Goal: Information Seeking & Learning: Check status

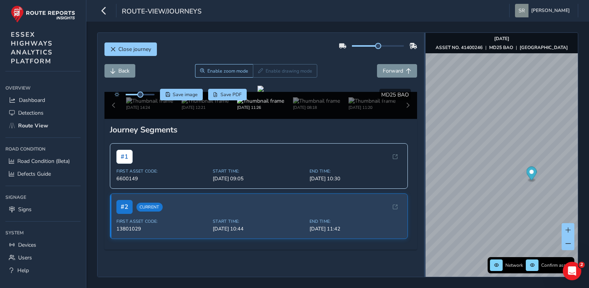
drag, startPoint x: 409, startPoint y: 128, endPoint x: 433, endPoint y: 128, distance: 23.9
click at [426, 130] on div at bounding box center [425, 155] width 2 height 244
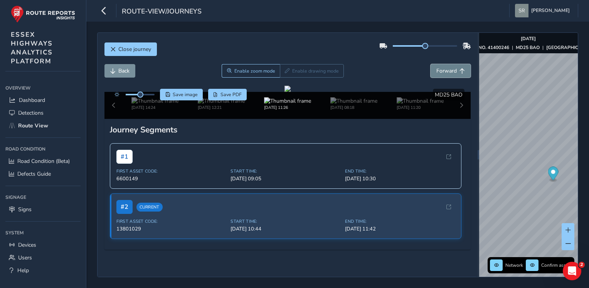
click at [437, 72] on span "Forward" at bounding box center [447, 70] width 20 height 7
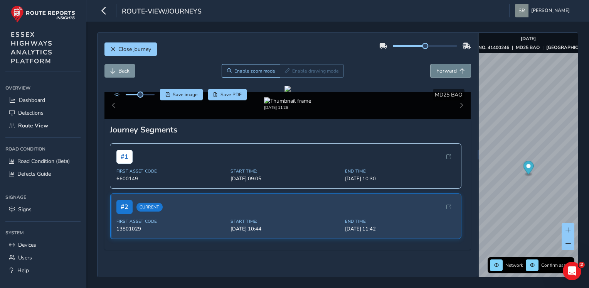
click at [437, 72] on span "Forward" at bounding box center [447, 70] width 20 height 7
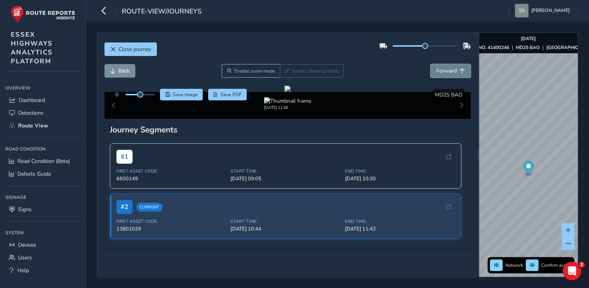
click at [437, 72] on span "Forward" at bounding box center [447, 70] width 20 height 7
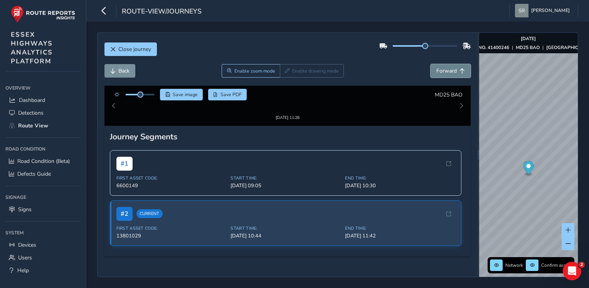
click at [437, 72] on span "Forward" at bounding box center [447, 70] width 20 height 7
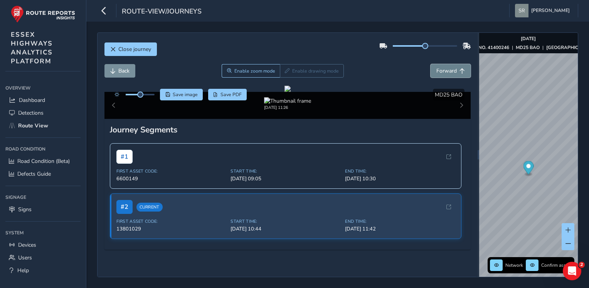
click at [437, 72] on span "Forward" at bounding box center [447, 70] width 20 height 7
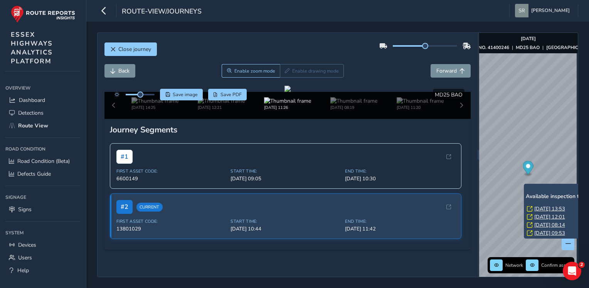
click at [538, 224] on link "[DATE] 08:14" at bounding box center [550, 224] width 31 height 7
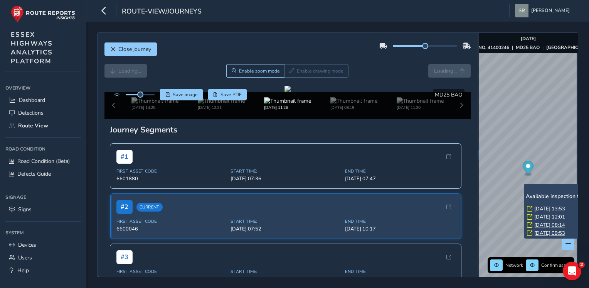
click at [538, 224] on link "[DATE] 08:14" at bounding box center [550, 224] width 31 height 7
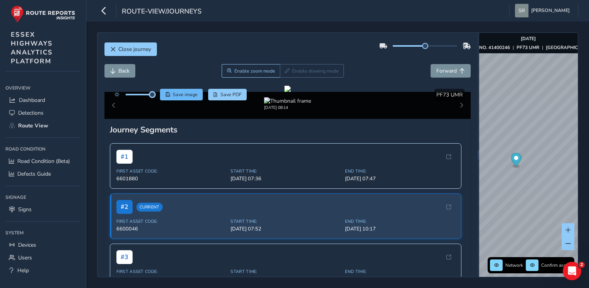
drag, startPoint x: 139, startPoint y: 95, endPoint x: 162, endPoint y: 91, distance: 23.5
click at [162, 91] on div "Save image Save PDF" at bounding box center [179, 95] width 137 height 12
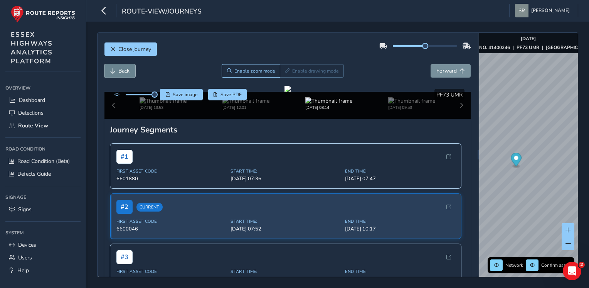
click at [123, 73] on span "Back" at bounding box center [123, 70] width 11 height 7
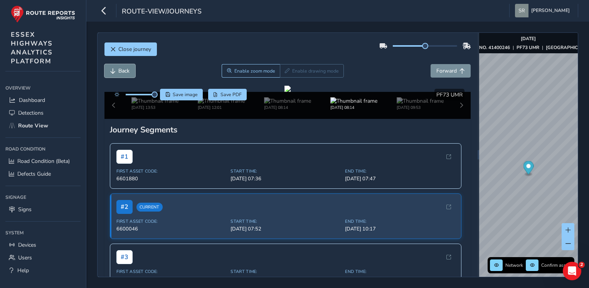
click at [123, 73] on span "Back" at bounding box center [123, 70] width 11 height 7
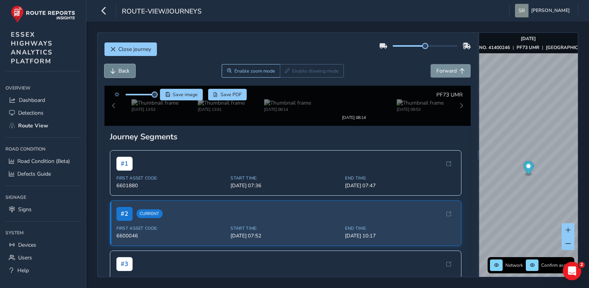
click at [123, 73] on span "Back" at bounding box center [123, 70] width 11 height 7
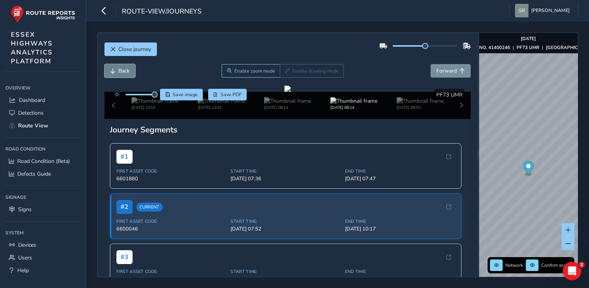
click at [123, 73] on span "Back" at bounding box center [123, 70] width 11 height 7
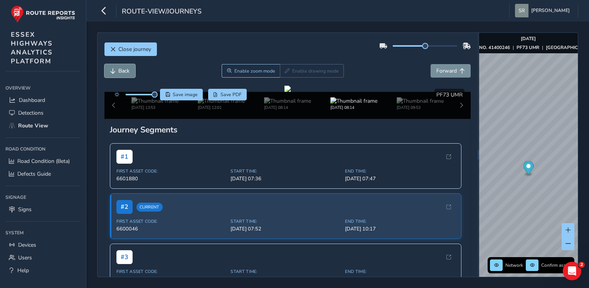
click at [123, 73] on span "Back" at bounding box center [123, 70] width 11 height 7
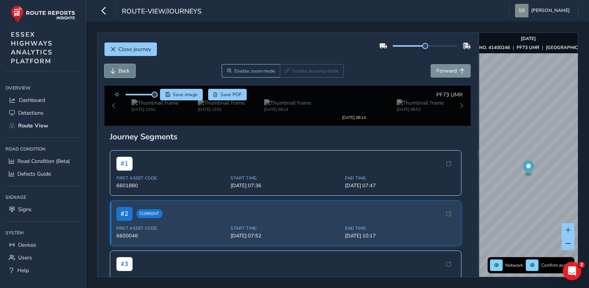
click at [123, 73] on span "Back" at bounding box center [123, 70] width 11 height 7
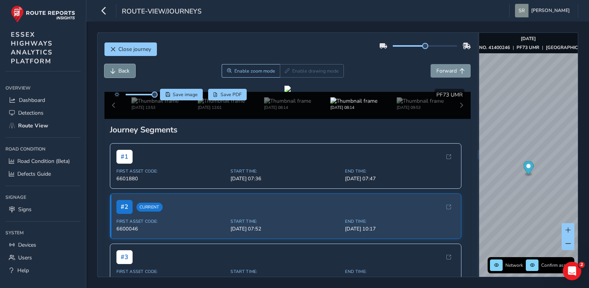
click at [123, 73] on span "Back" at bounding box center [123, 70] width 11 height 7
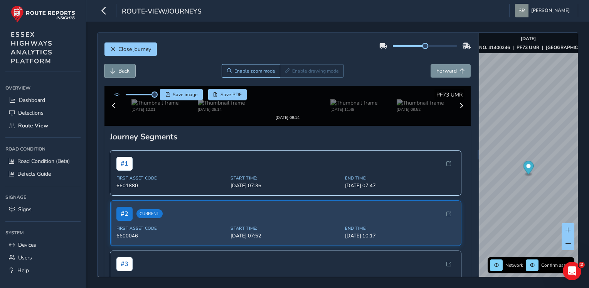
click at [123, 73] on span "Back" at bounding box center [123, 70] width 11 height 7
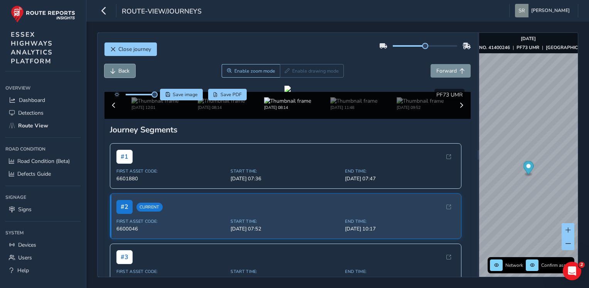
click at [123, 73] on span "Back" at bounding box center [123, 70] width 11 height 7
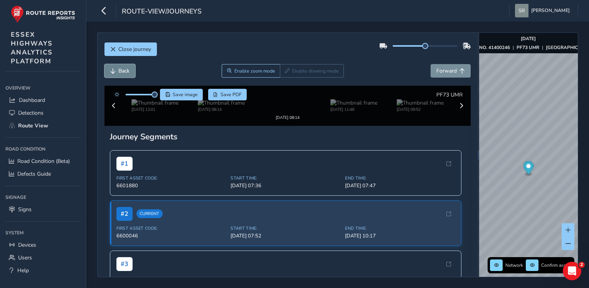
click at [123, 73] on span "Back" at bounding box center [123, 70] width 11 height 7
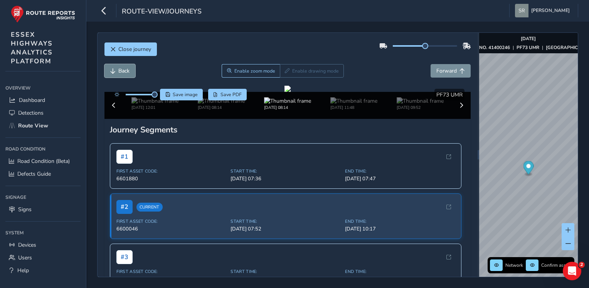
click at [123, 73] on span "Back" at bounding box center [123, 70] width 11 height 7
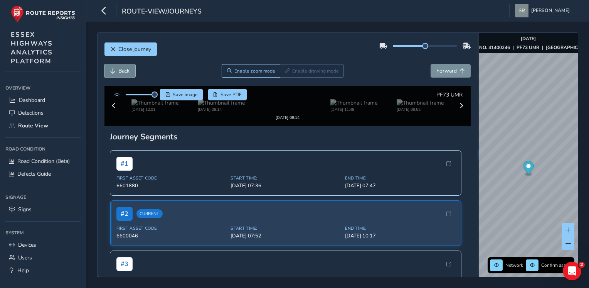
click at [123, 73] on span "Back" at bounding box center [123, 70] width 11 height 7
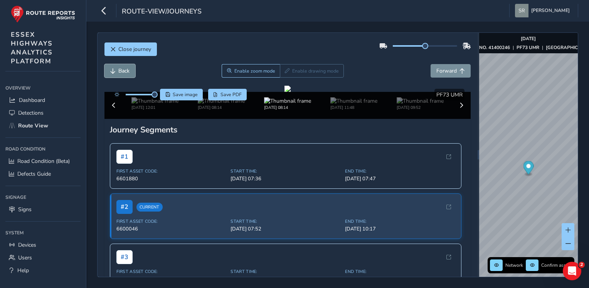
click at [123, 73] on span "Back" at bounding box center [123, 70] width 11 height 7
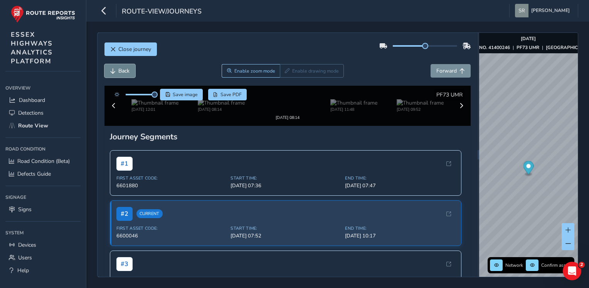
click at [123, 73] on span "Back" at bounding box center [123, 70] width 11 height 7
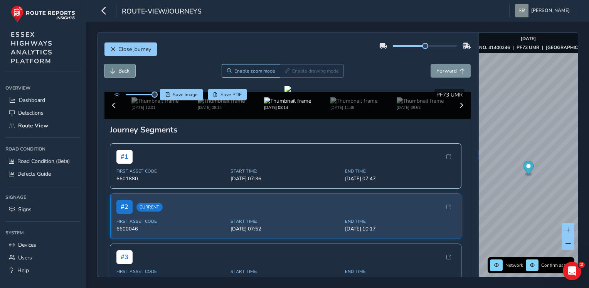
click at [123, 73] on span "Back" at bounding box center [123, 70] width 11 height 7
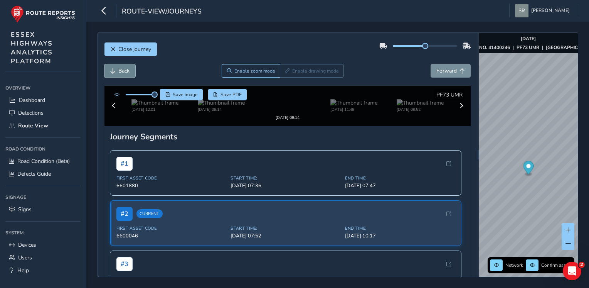
click at [123, 73] on span "Back" at bounding box center [123, 70] width 11 height 7
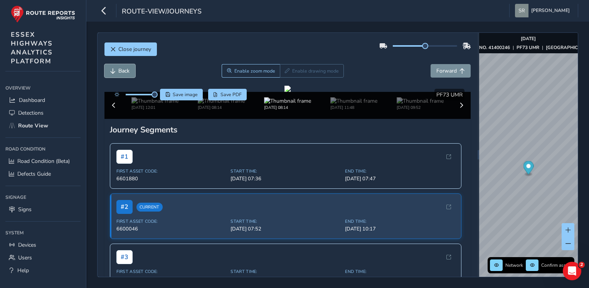
click at [123, 73] on span "Back" at bounding box center [123, 70] width 11 height 7
drag, startPoint x: 123, startPoint y: 73, endPoint x: 117, endPoint y: 68, distance: 8.5
click at [117, 68] on button "Back" at bounding box center [120, 71] width 31 height 14
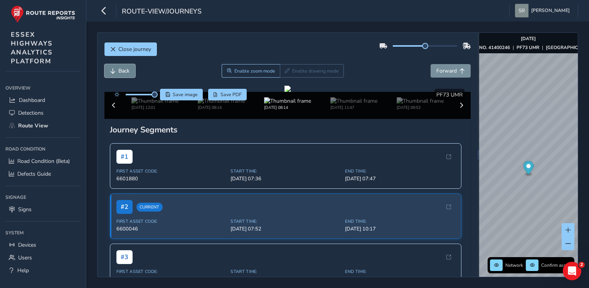
click at [117, 68] on button "Back" at bounding box center [120, 71] width 31 height 14
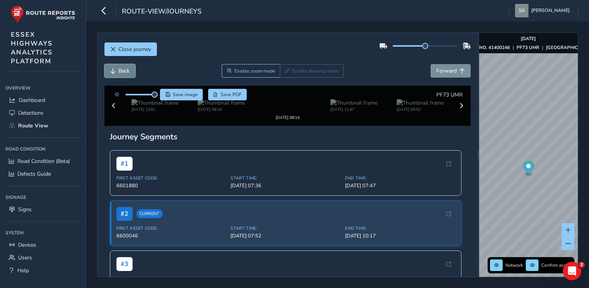
click at [117, 68] on button "Back" at bounding box center [120, 71] width 31 height 14
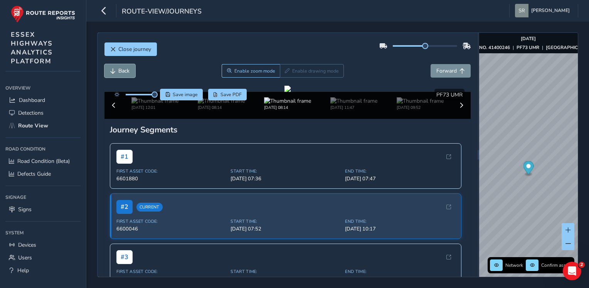
click at [117, 68] on button "Back" at bounding box center [120, 71] width 31 height 14
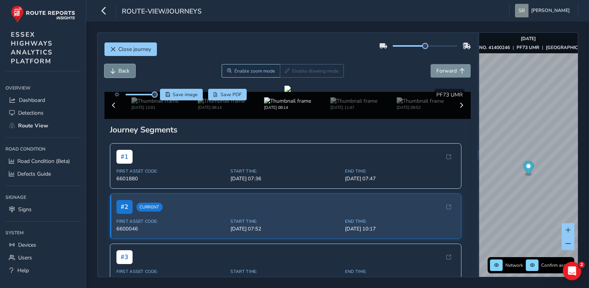
click at [117, 68] on button "Back" at bounding box center [120, 71] width 31 height 14
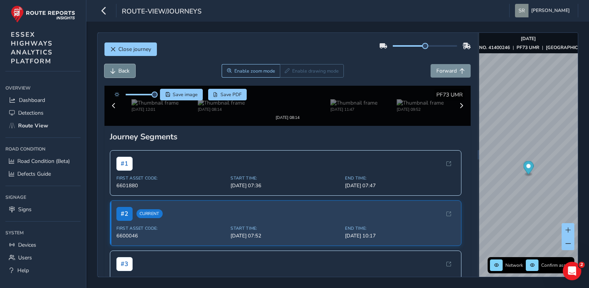
click at [117, 68] on button "Back" at bounding box center [120, 71] width 31 height 14
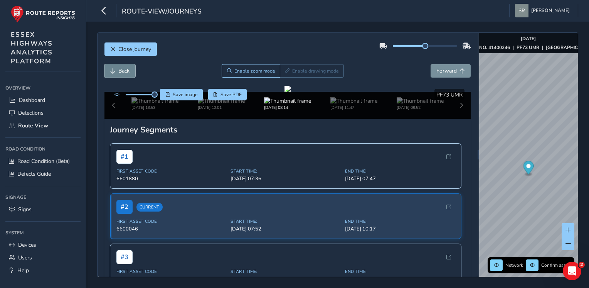
click at [117, 68] on button "Back" at bounding box center [120, 71] width 31 height 14
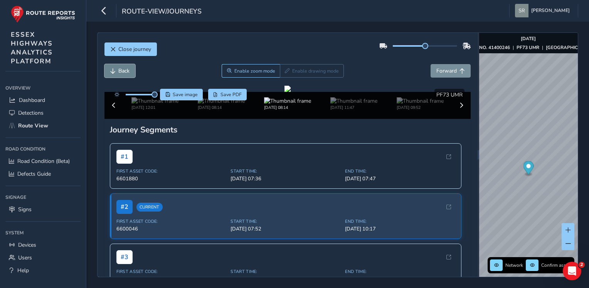
click at [117, 68] on button "Back" at bounding box center [120, 71] width 31 height 14
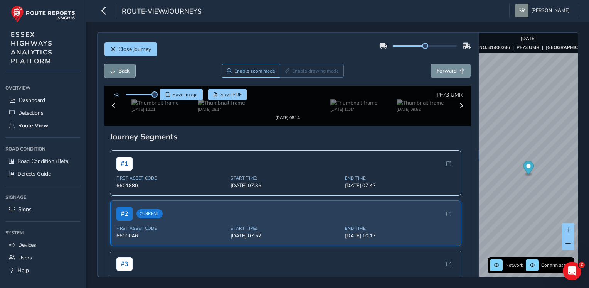
click at [117, 68] on button "Back" at bounding box center [120, 71] width 31 height 14
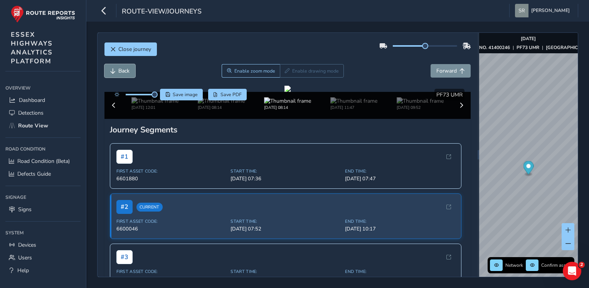
click at [117, 68] on button "Back" at bounding box center [120, 71] width 31 height 14
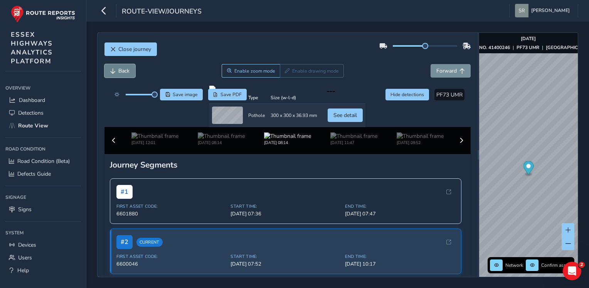
click at [117, 68] on button "Back" at bounding box center [120, 71] width 31 height 14
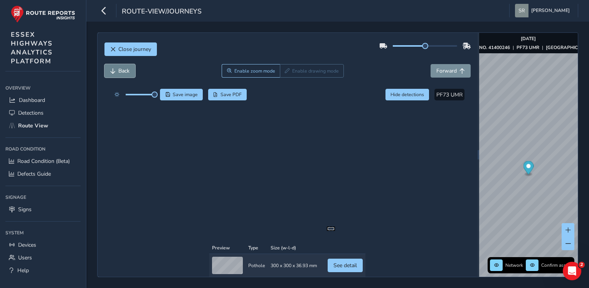
click at [117, 68] on button "Back" at bounding box center [120, 71] width 31 height 14
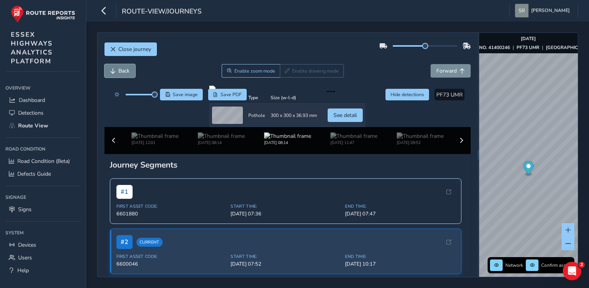
click at [117, 68] on button "Back" at bounding box center [120, 71] width 31 height 14
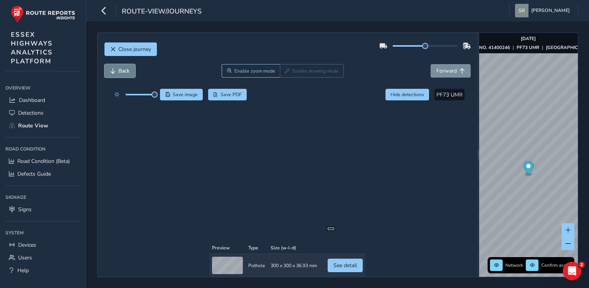
click at [117, 68] on button "Back" at bounding box center [120, 71] width 31 height 14
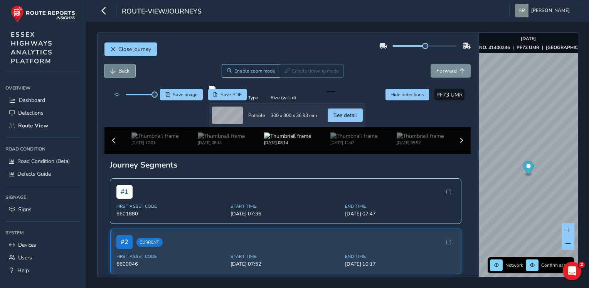
click at [117, 68] on button "Back" at bounding box center [120, 71] width 31 height 14
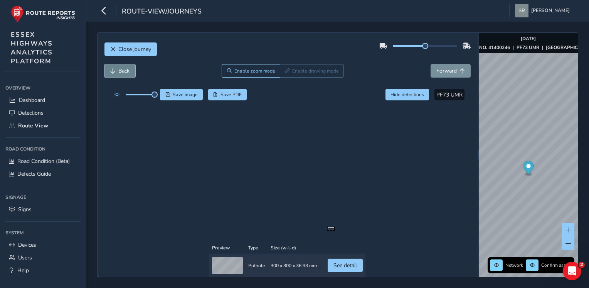
click at [117, 68] on button "Back" at bounding box center [120, 71] width 31 height 14
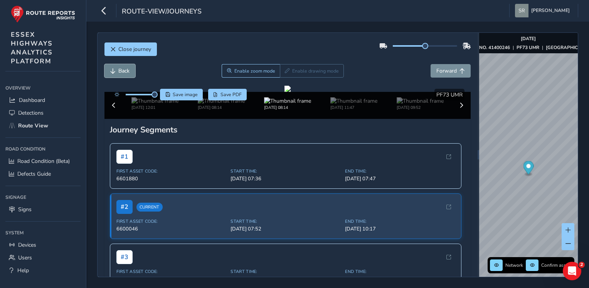
click at [117, 68] on button "Back" at bounding box center [120, 71] width 31 height 14
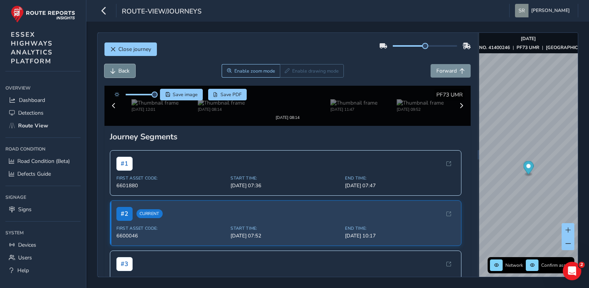
click at [117, 68] on button "Back" at bounding box center [120, 71] width 31 height 14
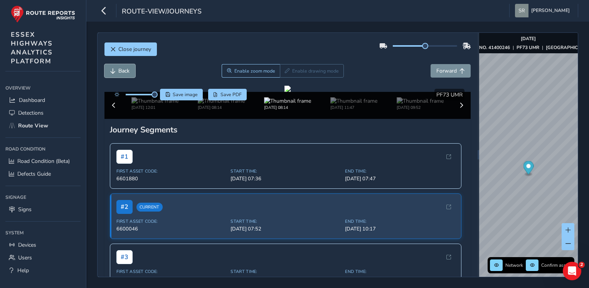
click at [117, 68] on button "Back" at bounding box center [120, 71] width 31 height 14
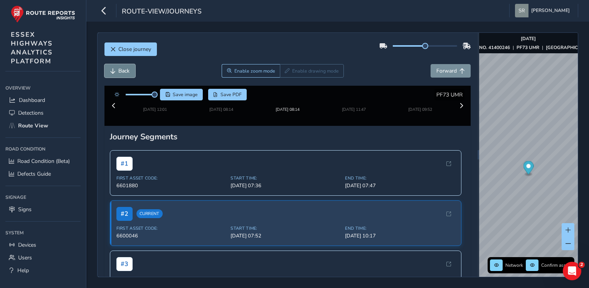
click at [117, 68] on button "Back" at bounding box center [120, 71] width 31 height 14
